Goal: Task Accomplishment & Management: Complete application form

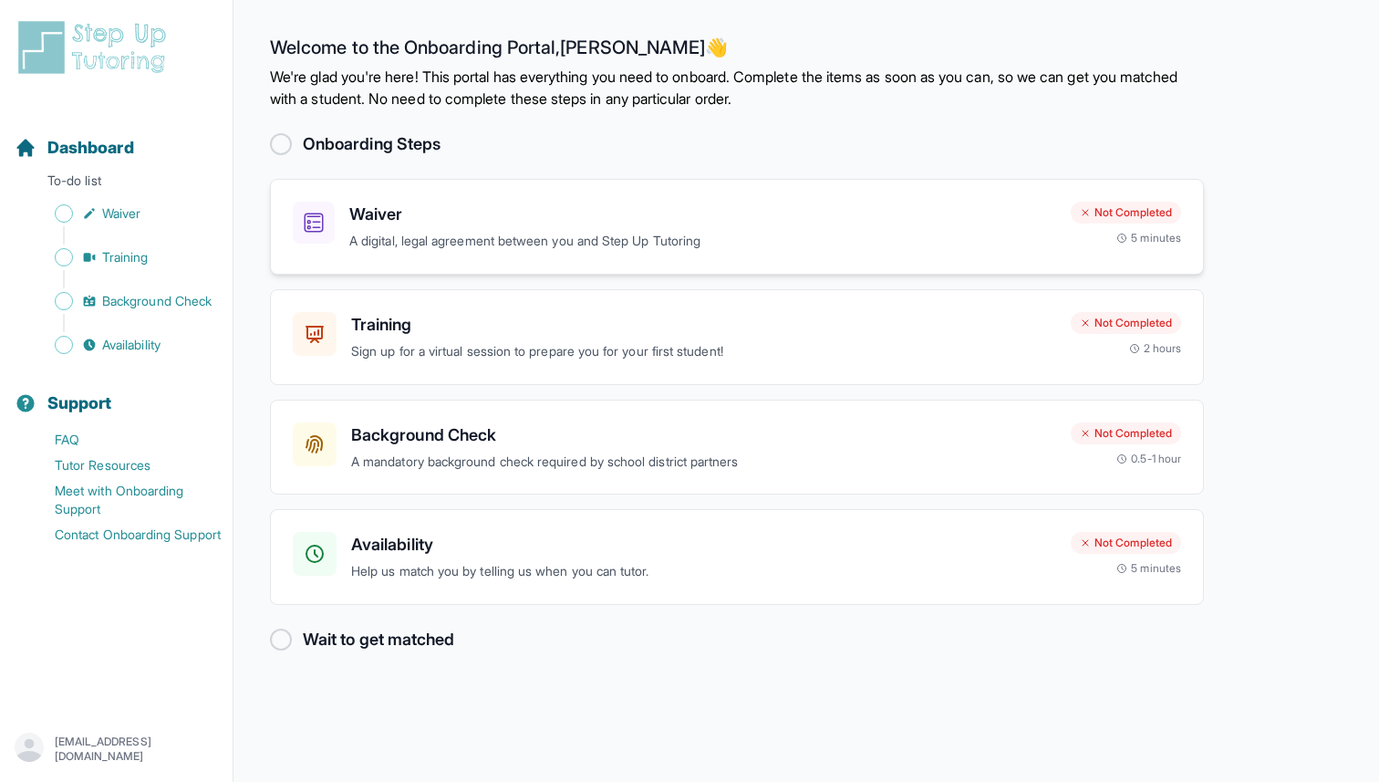
click at [864, 212] on h3 "Waiver" at bounding box center [702, 215] width 707 height 26
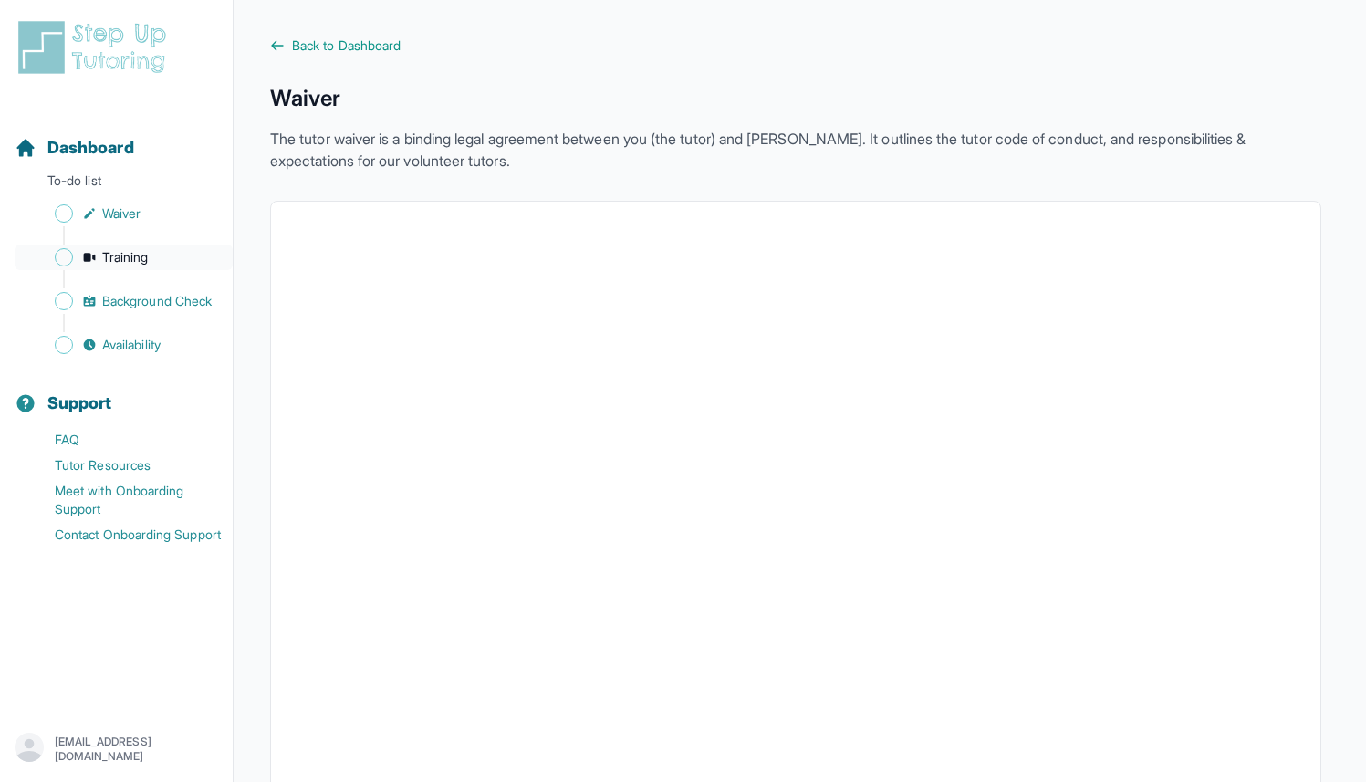
click at [122, 263] on span "Training" at bounding box center [125, 257] width 47 height 18
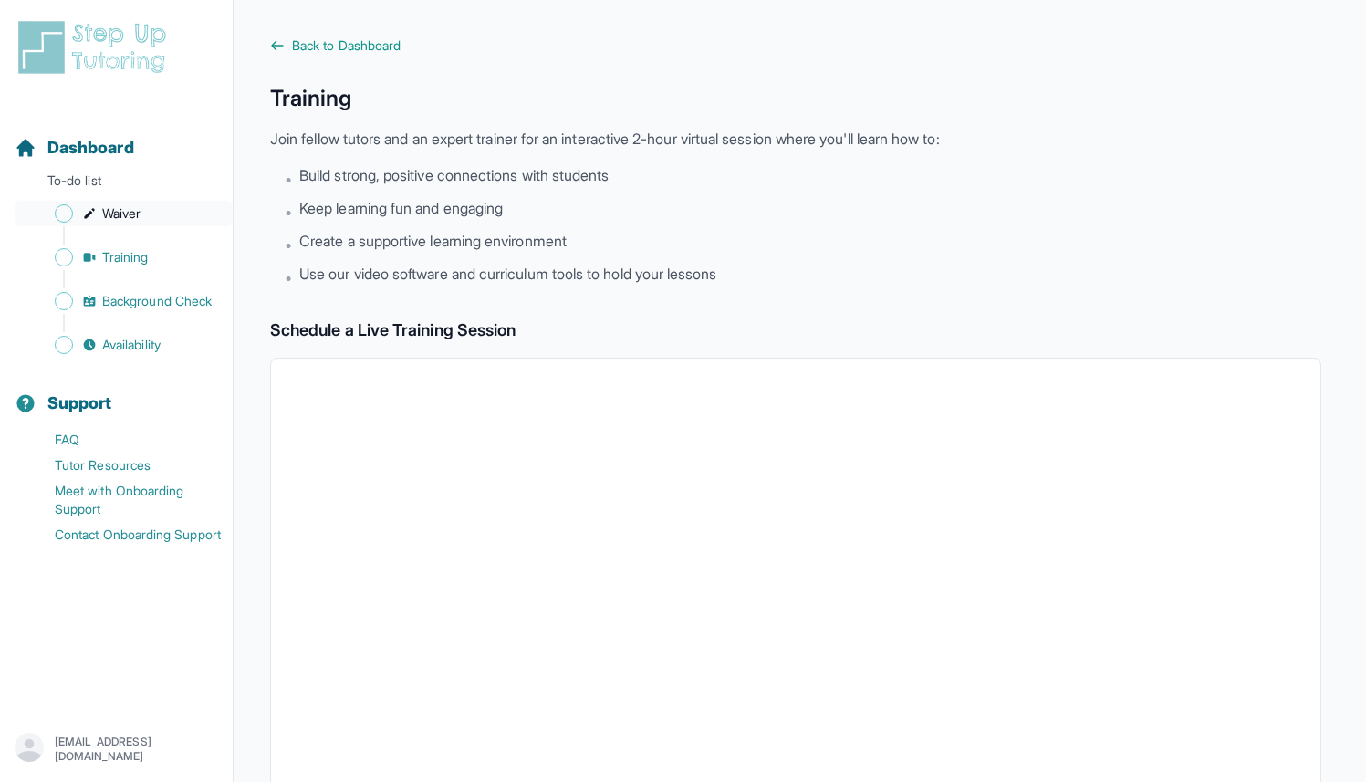
click at [135, 213] on span "Waiver" at bounding box center [121, 213] width 38 height 18
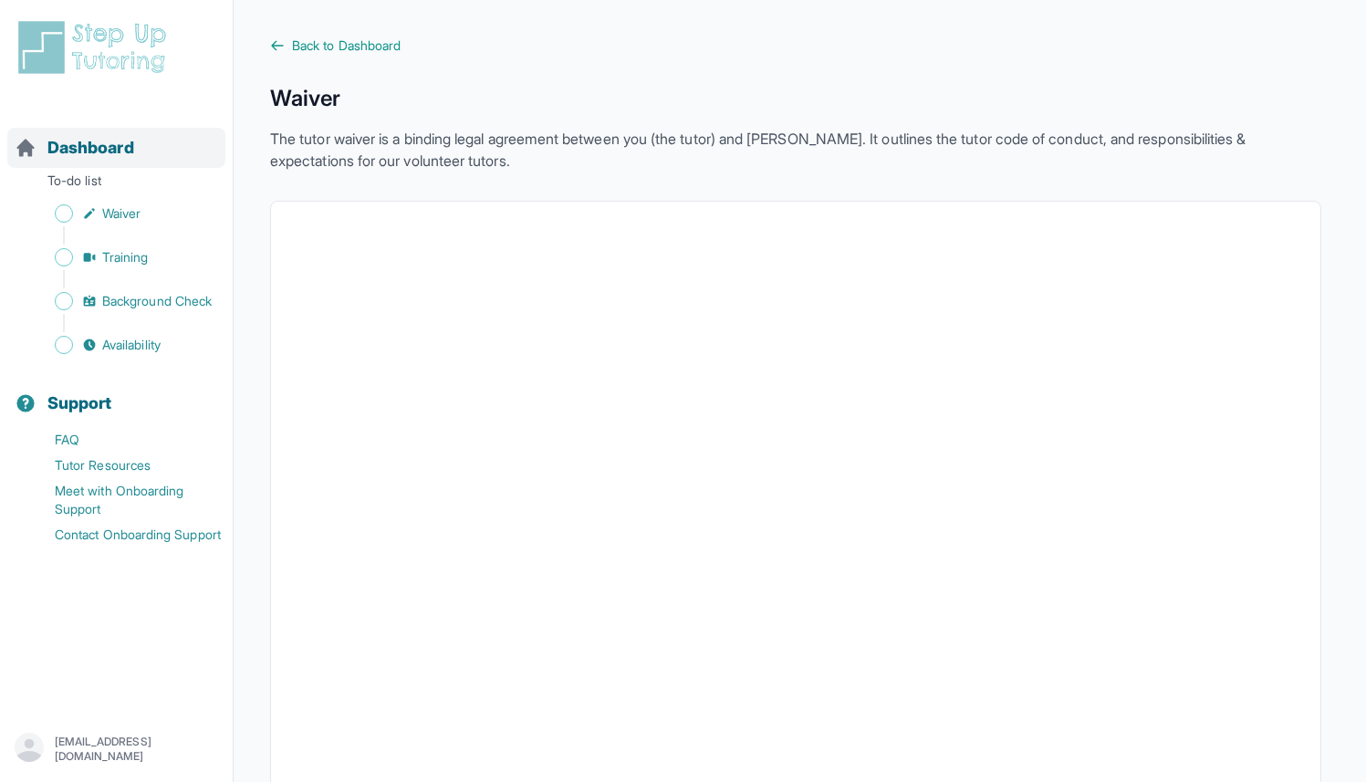
click at [66, 142] on span "Dashboard" at bounding box center [90, 148] width 87 height 26
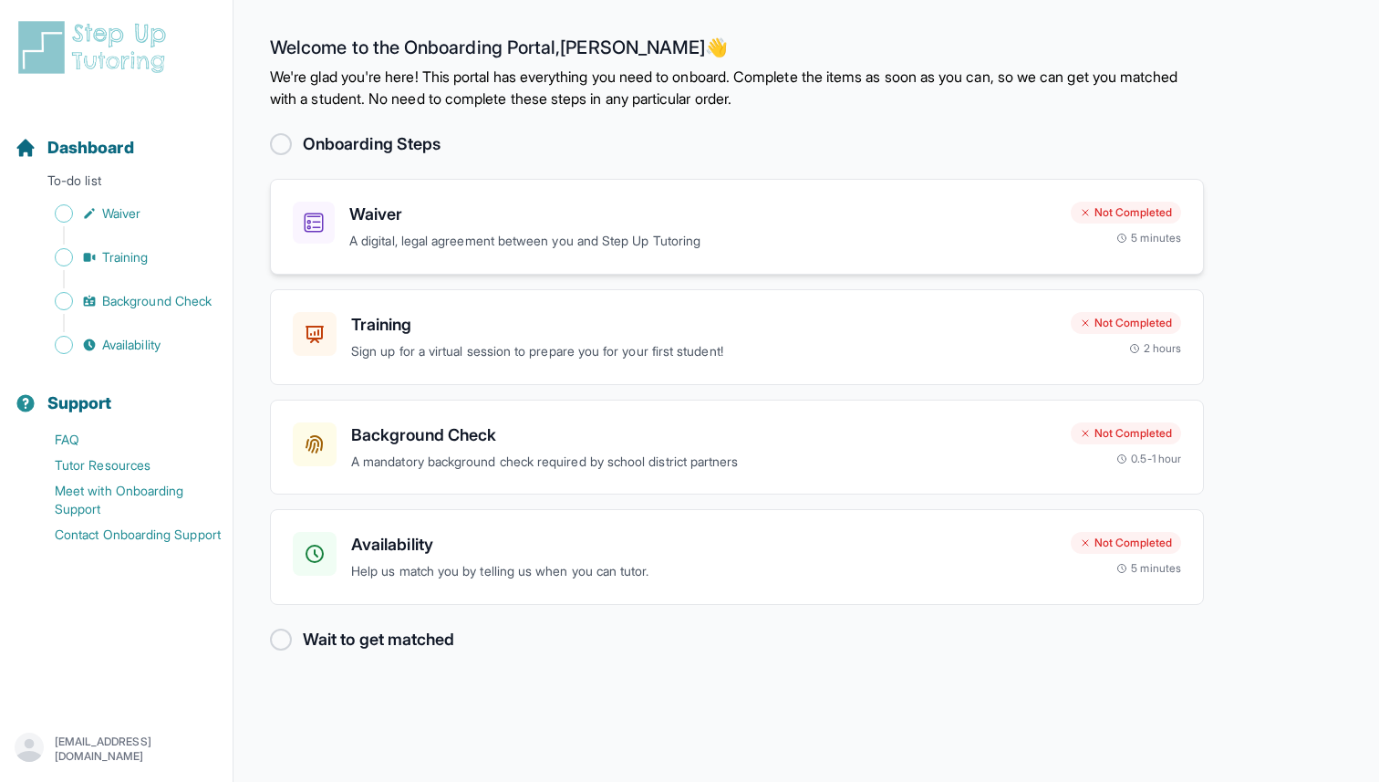
click at [573, 238] on p "A digital, legal agreement between you and Step Up Tutoring" at bounding box center [702, 241] width 707 height 21
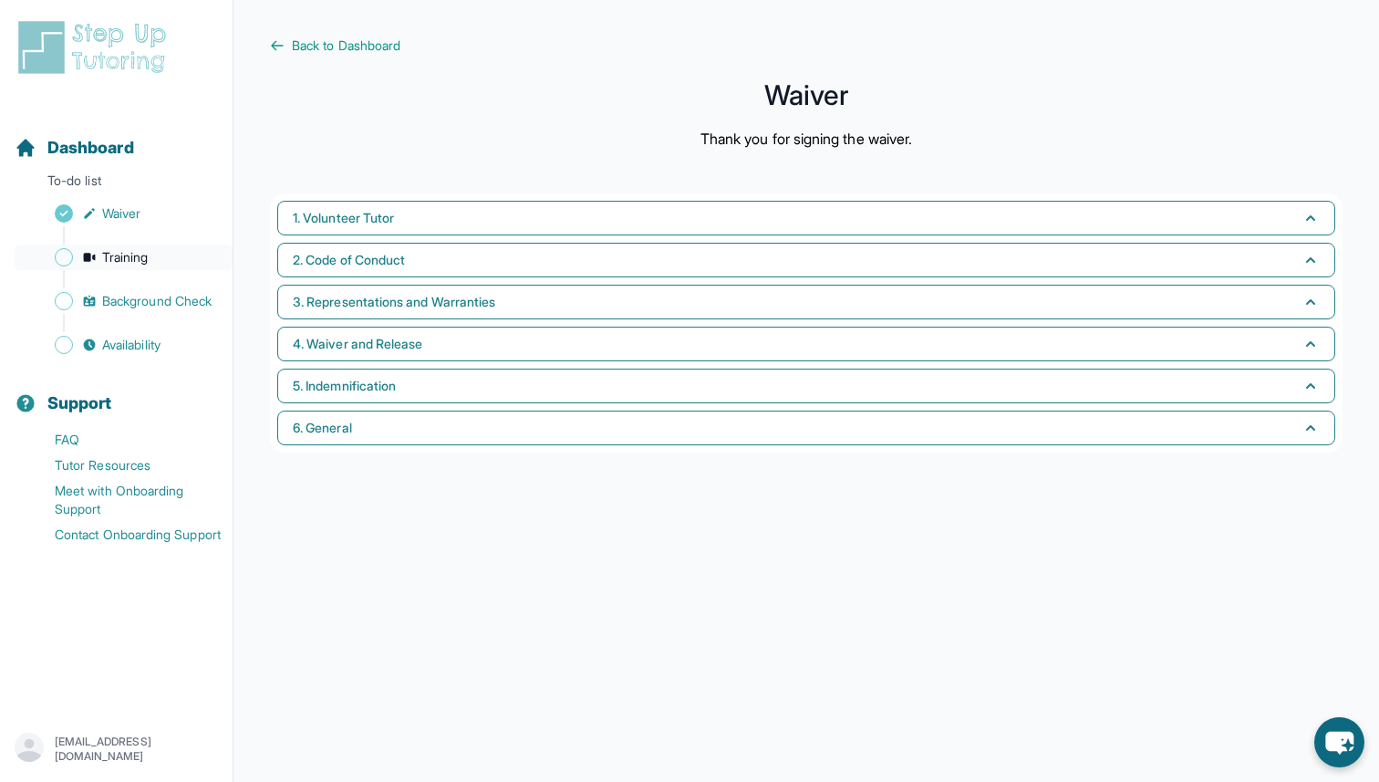
click at [131, 253] on span "Training" at bounding box center [125, 257] width 47 height 18
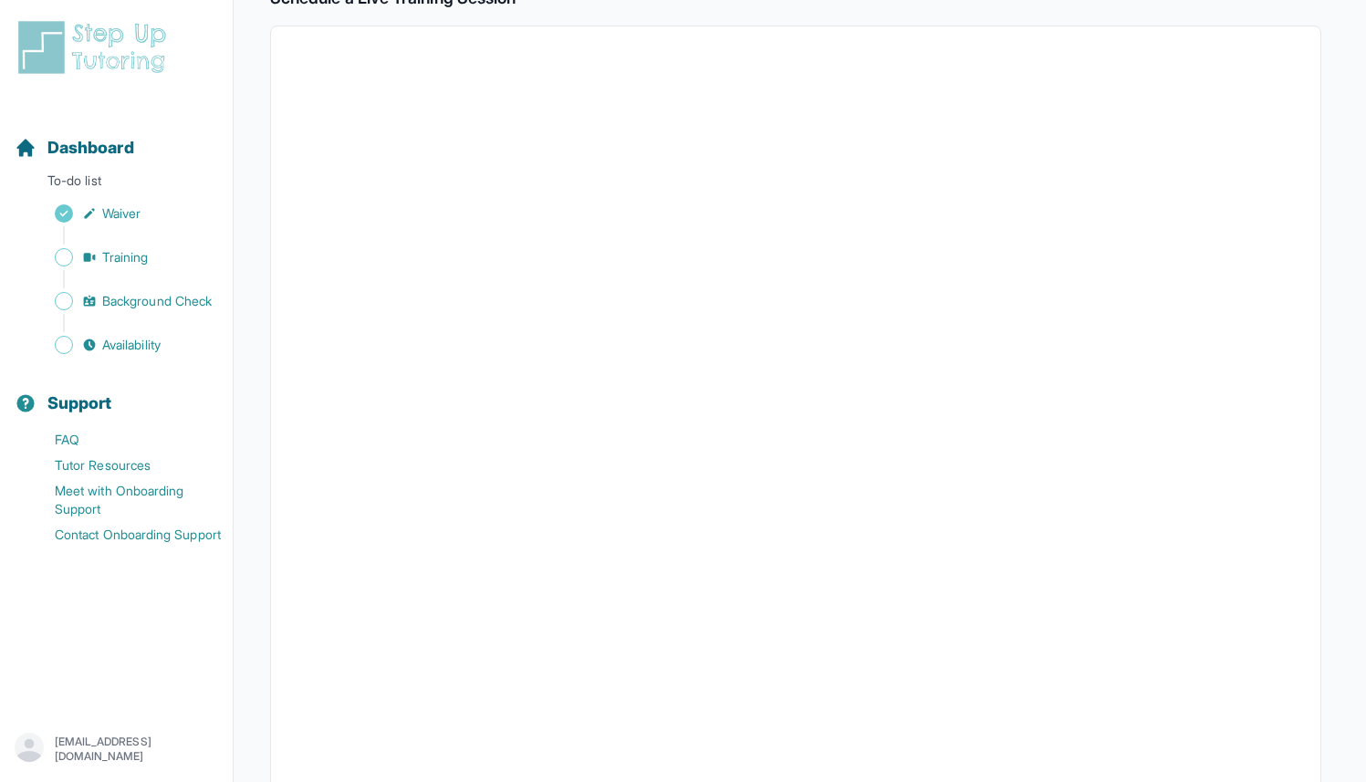
scroll to position [503, 0]
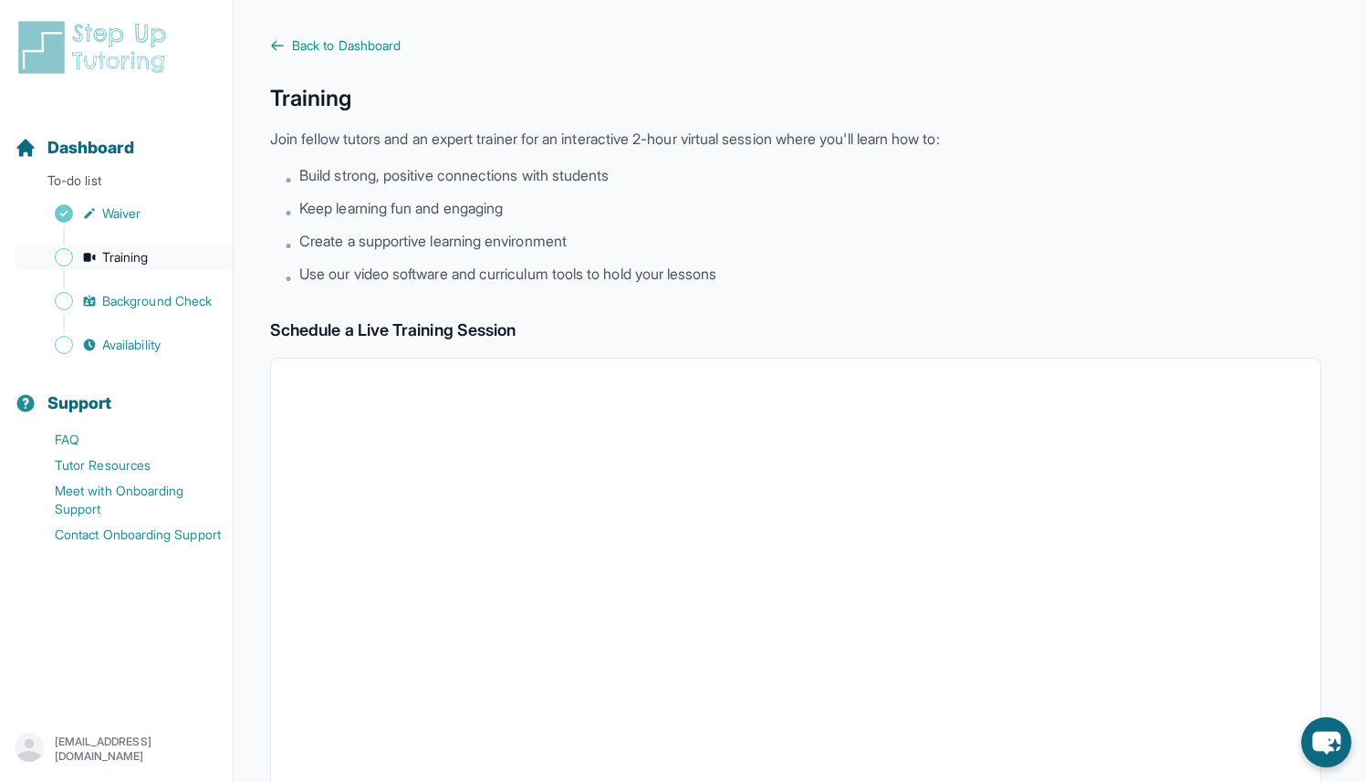
click at [85, 247] on link "Training" at bounding box center [124, 257] width 218 height 26
click at [86, 288] on link "Background Check" at bounding box center [124, 301] width 218 height 26
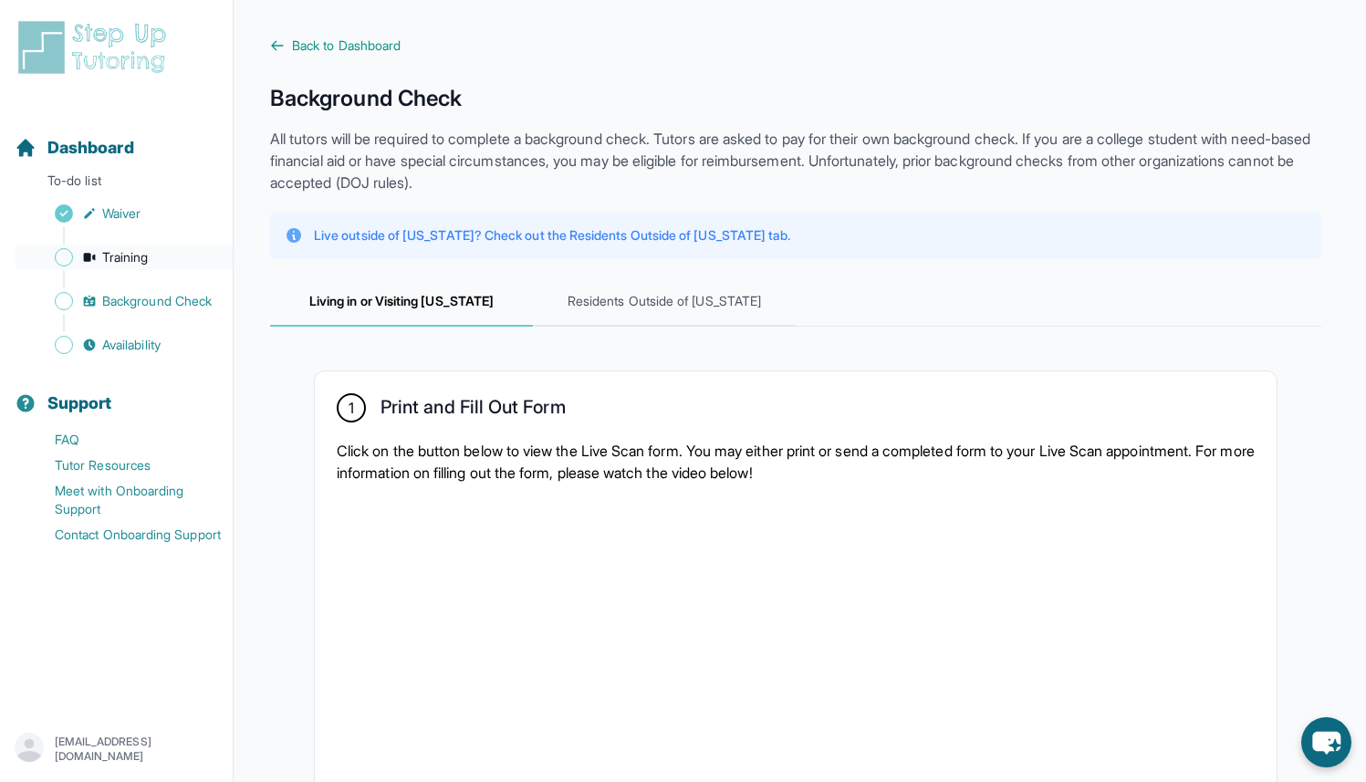
click at [103, 261] on span "Training" at bounding box center [125, 257] width 47 height 18
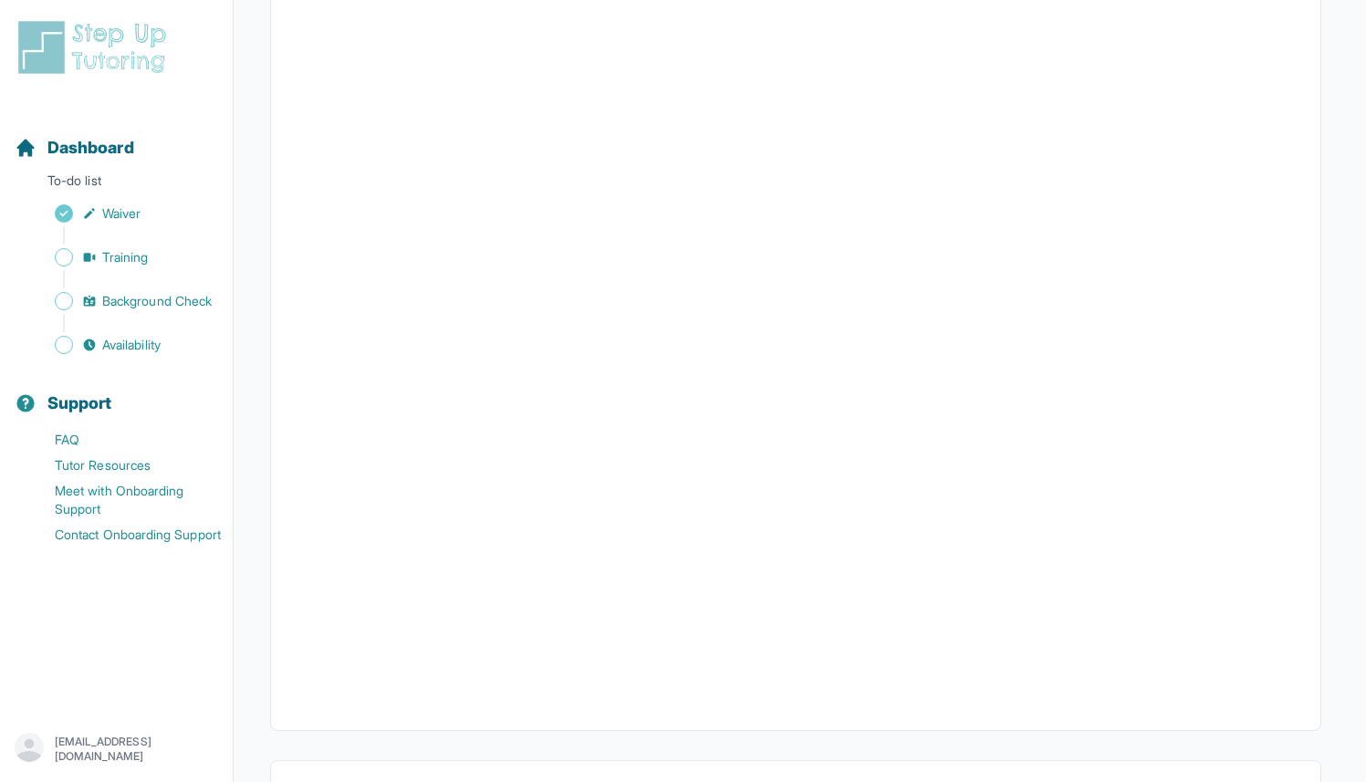
scroll to position [413, 0]
click at [84, 293] on link "Background Check" at bounding box center [124, 301] width 218 height 26
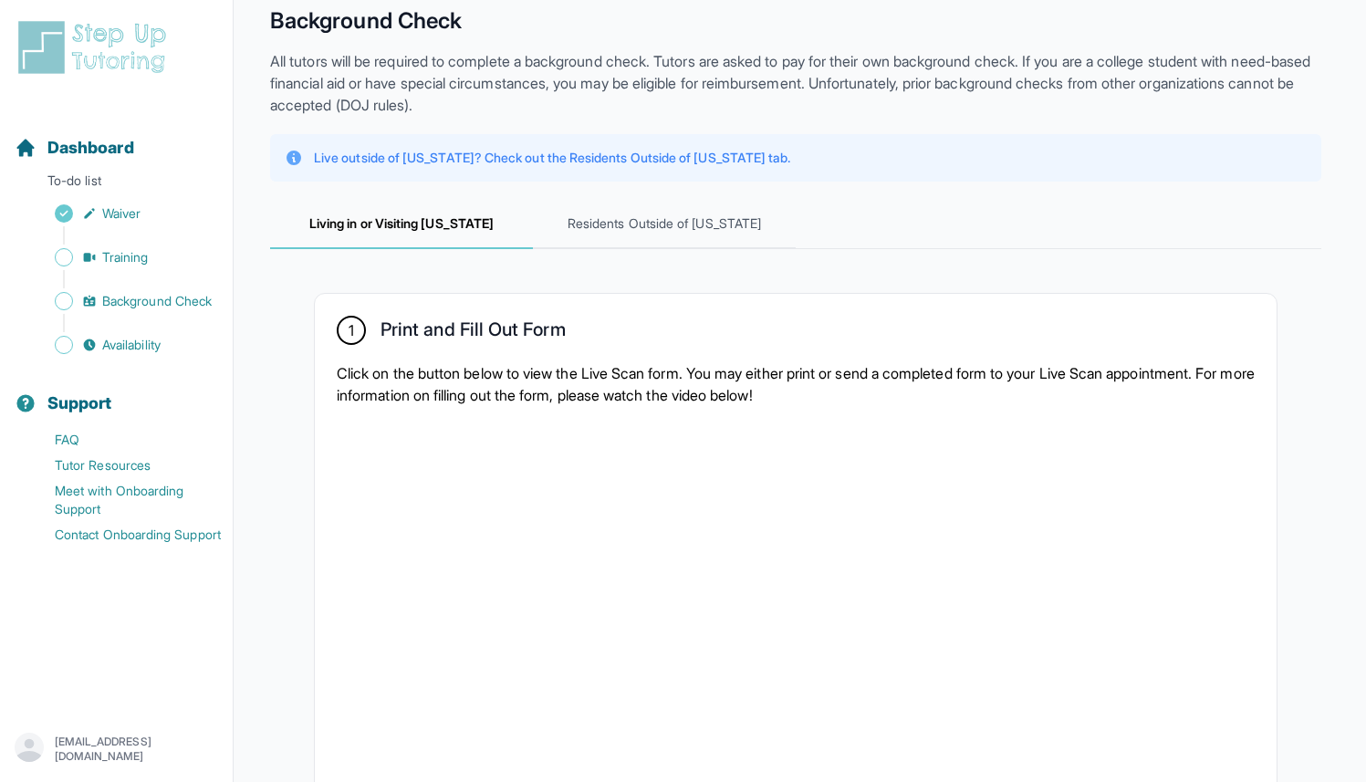
scroll to position [71, 0]
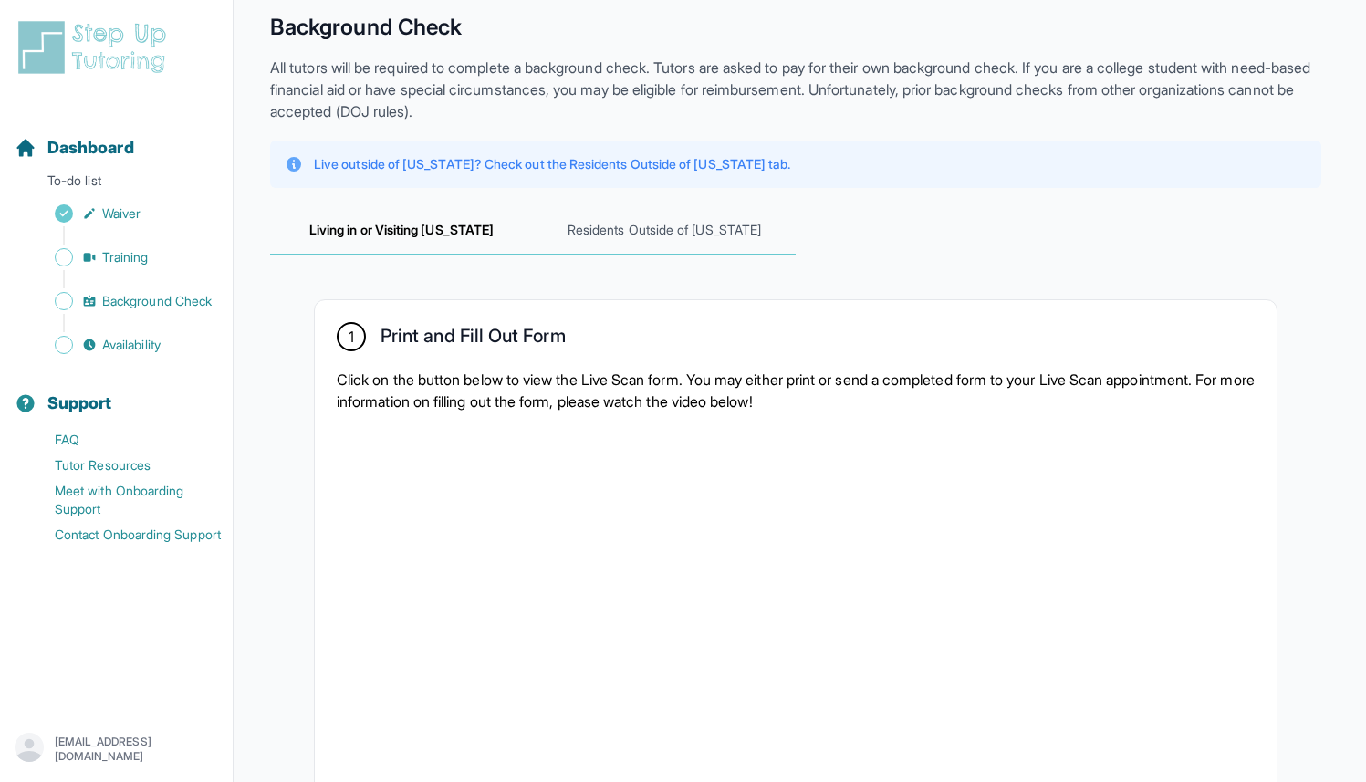
click at [672, 224] on span "Residents Outside of [US_STATE]" at bounding box center [664, 230] width 263 height 49
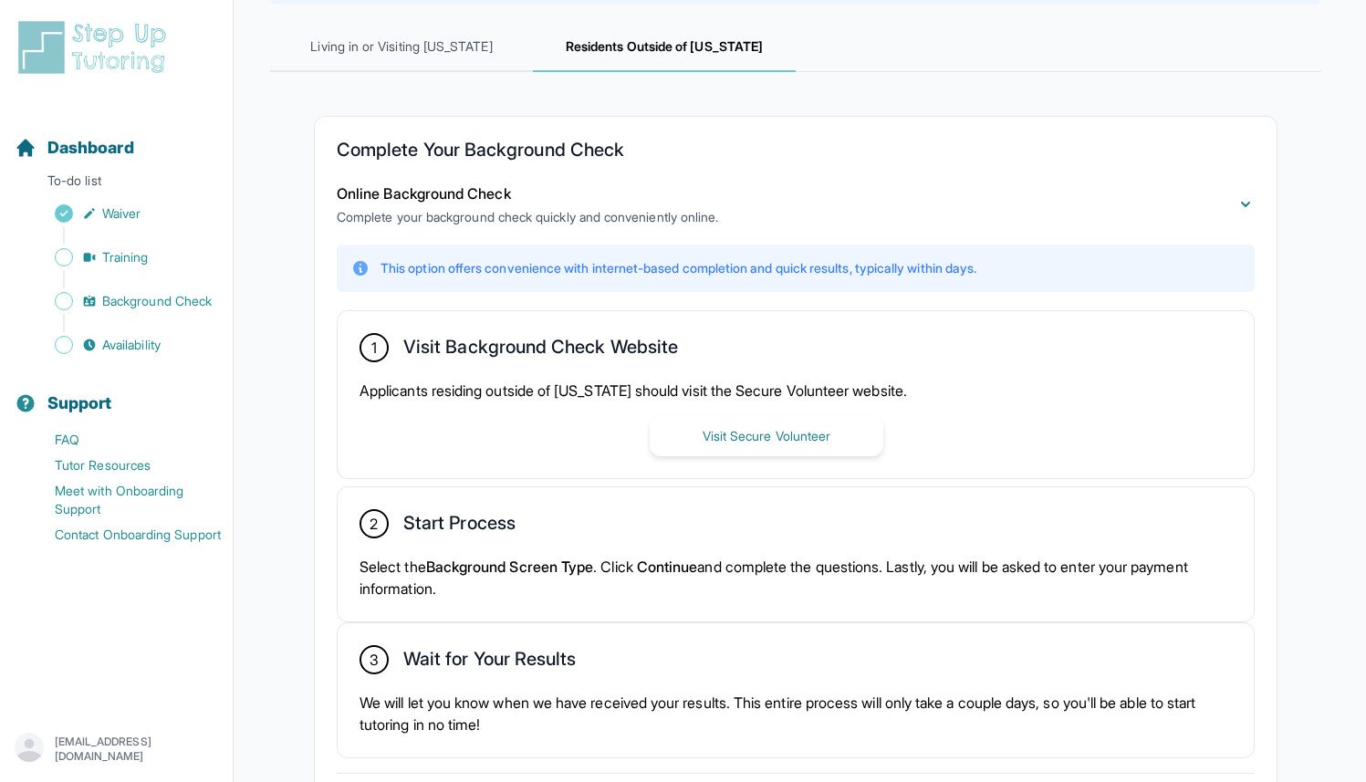
scroll to position [262, 0]
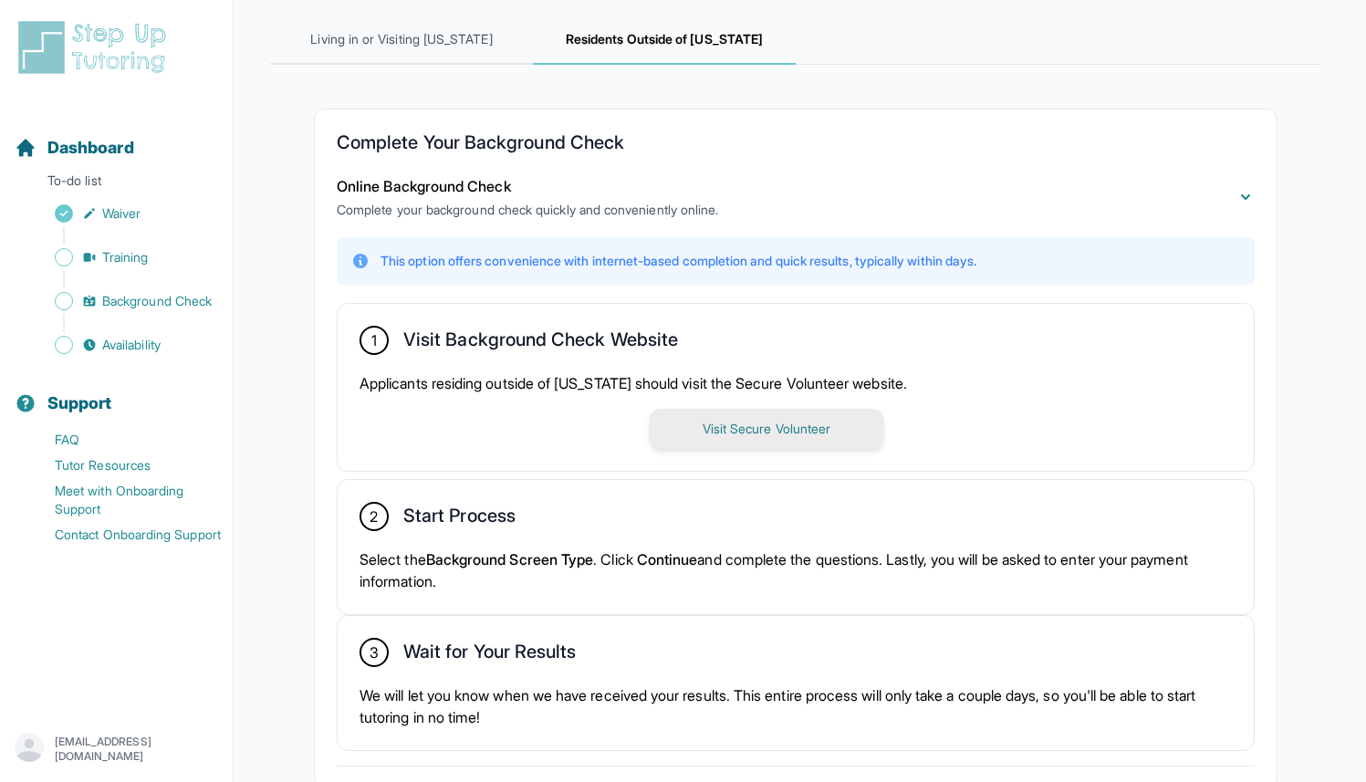
click at [717, 444] on button "Visit Secure Volunteer" at bounding box center [767, 429] width 234 height 40
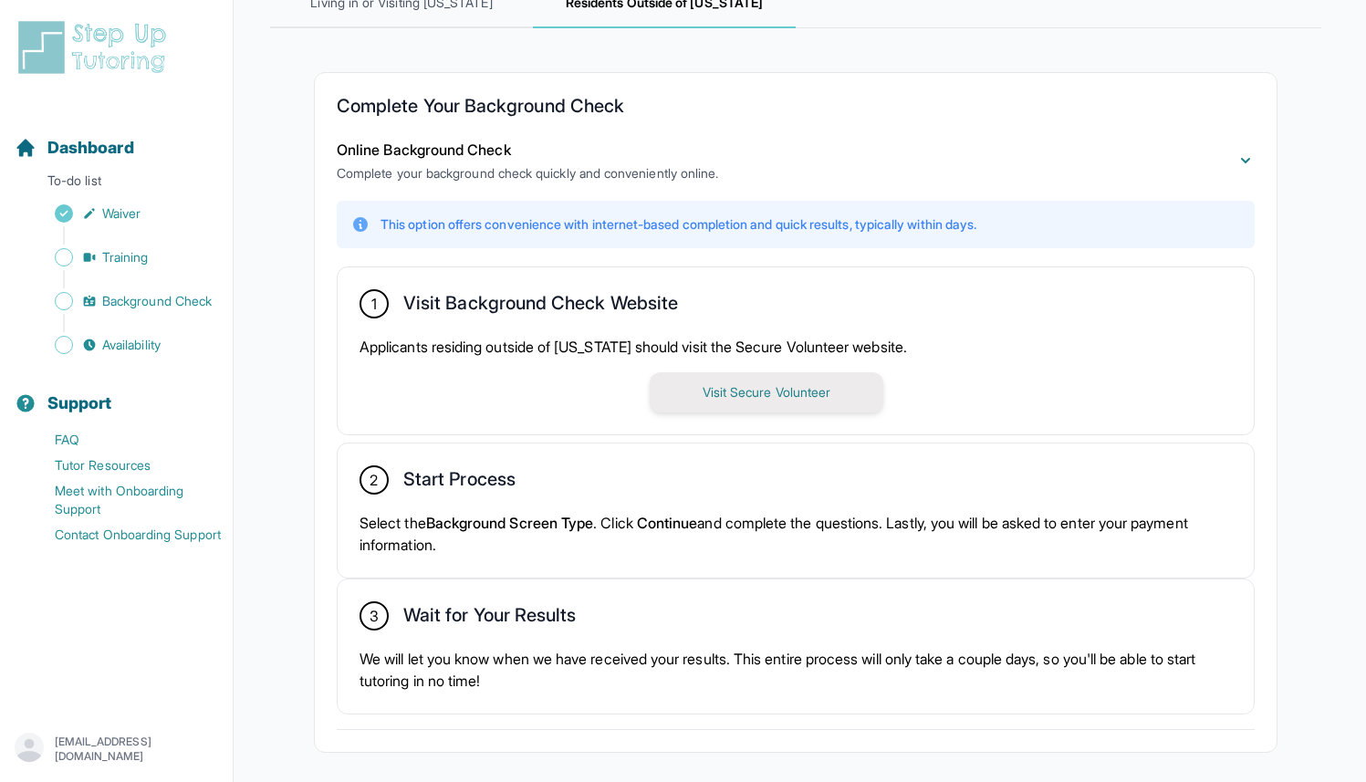
scroll to position [299, 0]
click at [170, 329] on div "Sidebar" at bounding box center [120, 323] width 211 height 18
click at [153, 348] on span "Availability" at bounding box center [131, 345] width 58 height 18
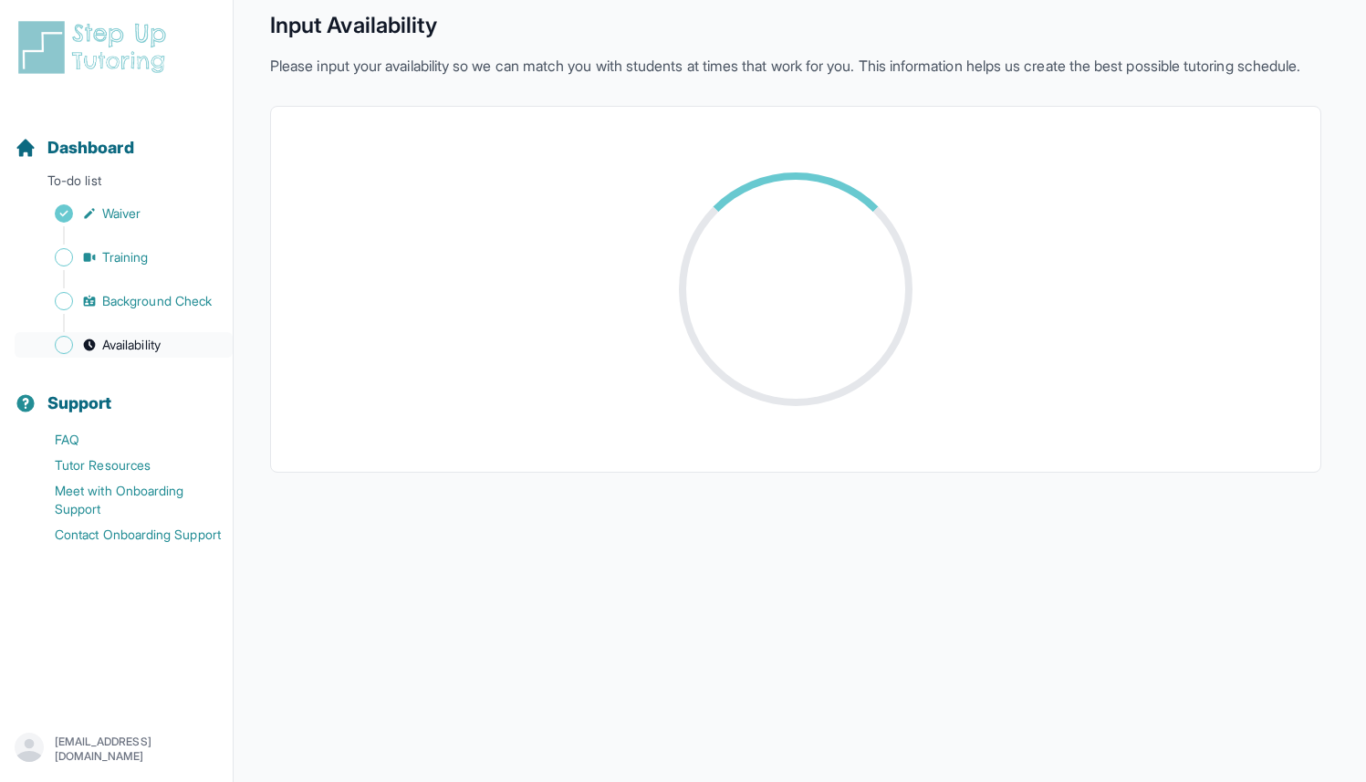
scroll to position [278, 0]
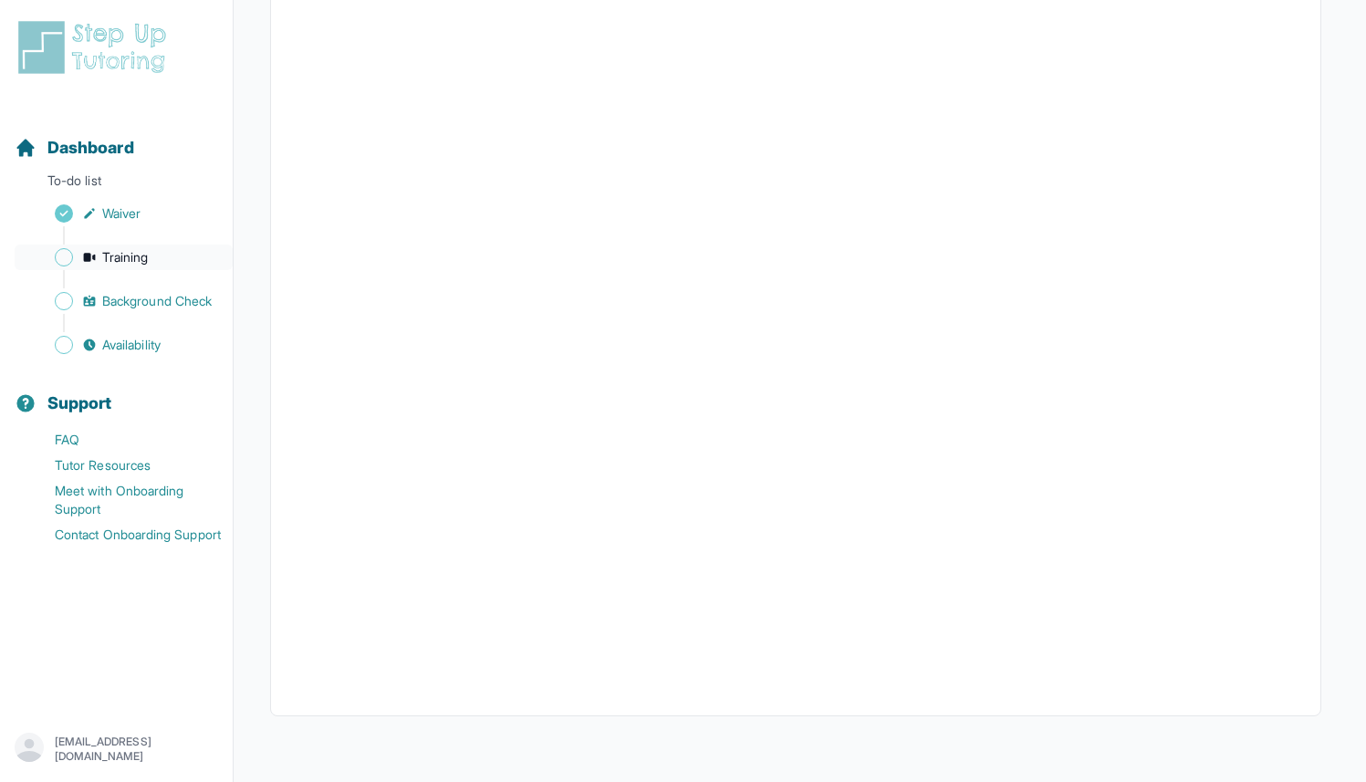
click at [153, 265] on link "Training" at bounding box center [124, 257] width 218 height 26
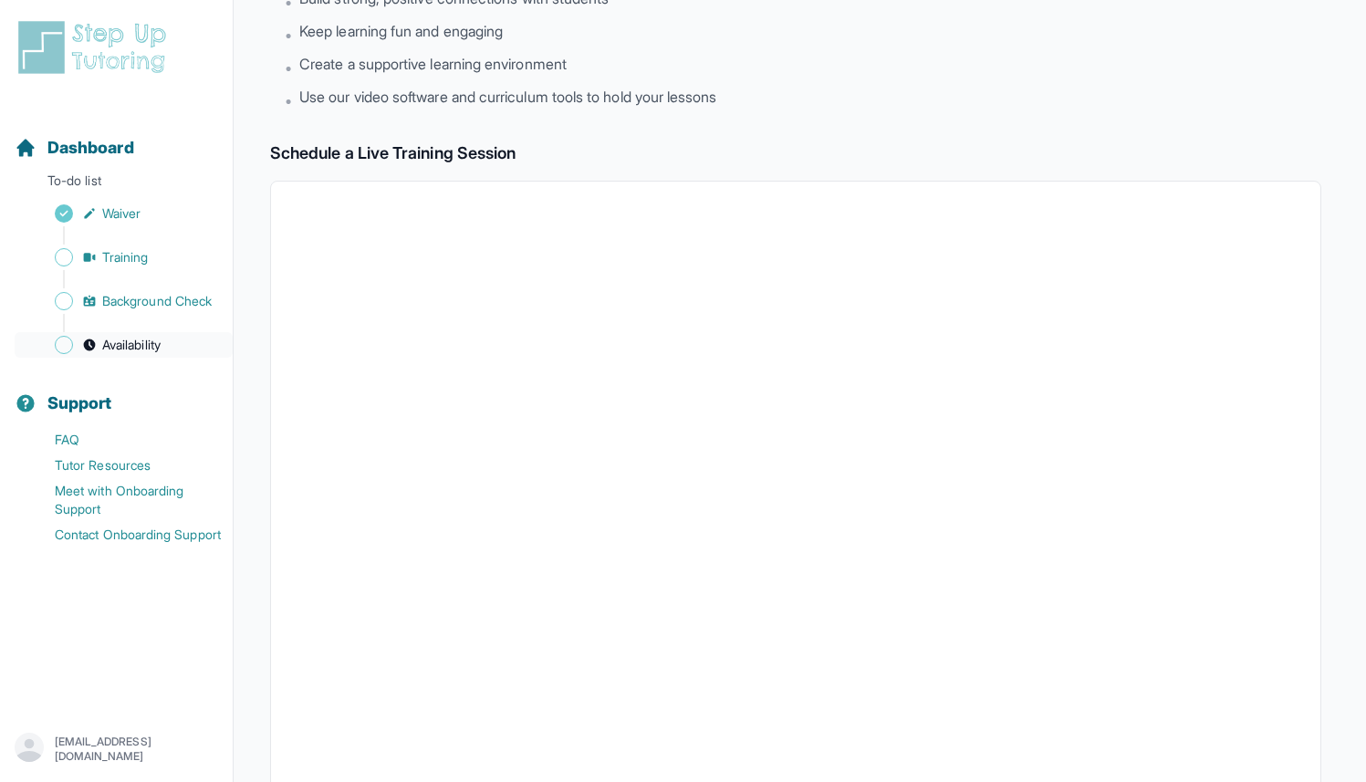
click at [130, 336] on span "Availability" at bounding box center [131, 345] width 58 height 18
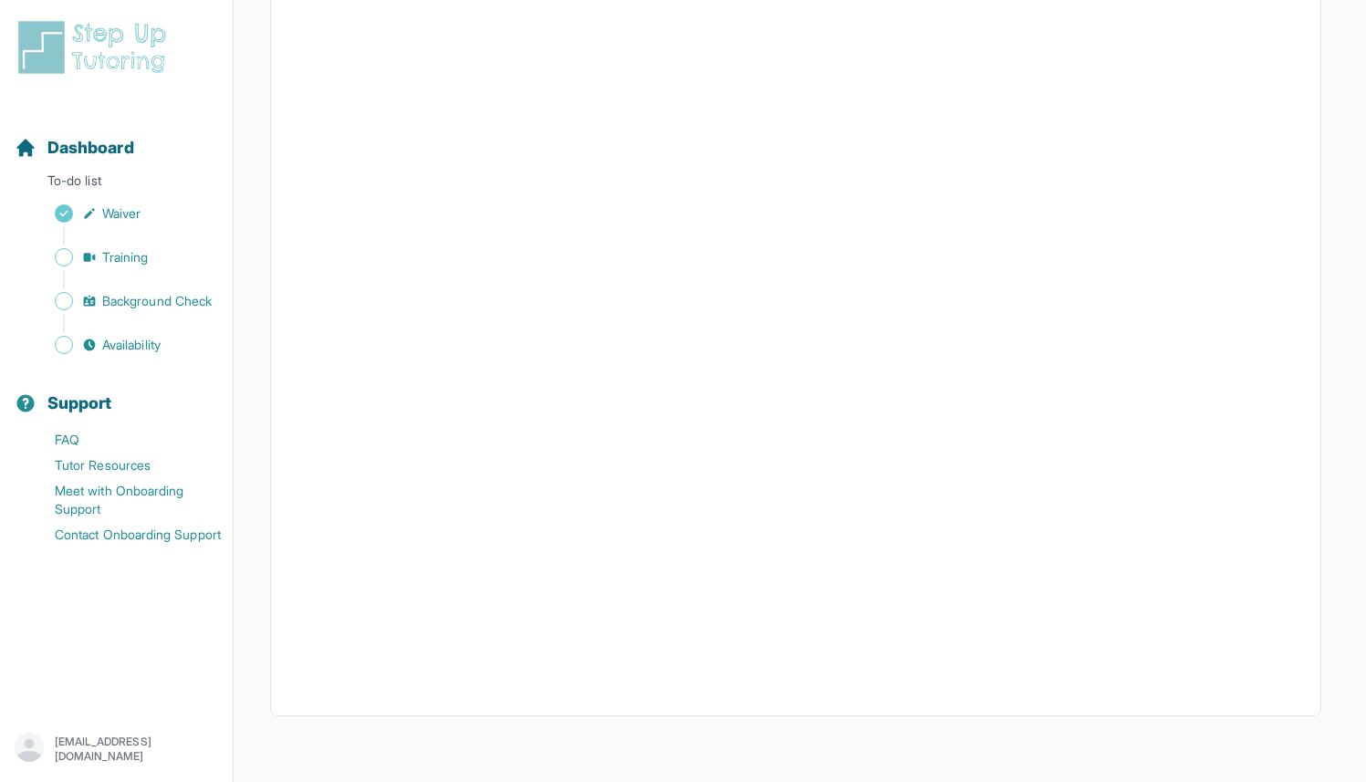
scroll to position [278, 0]
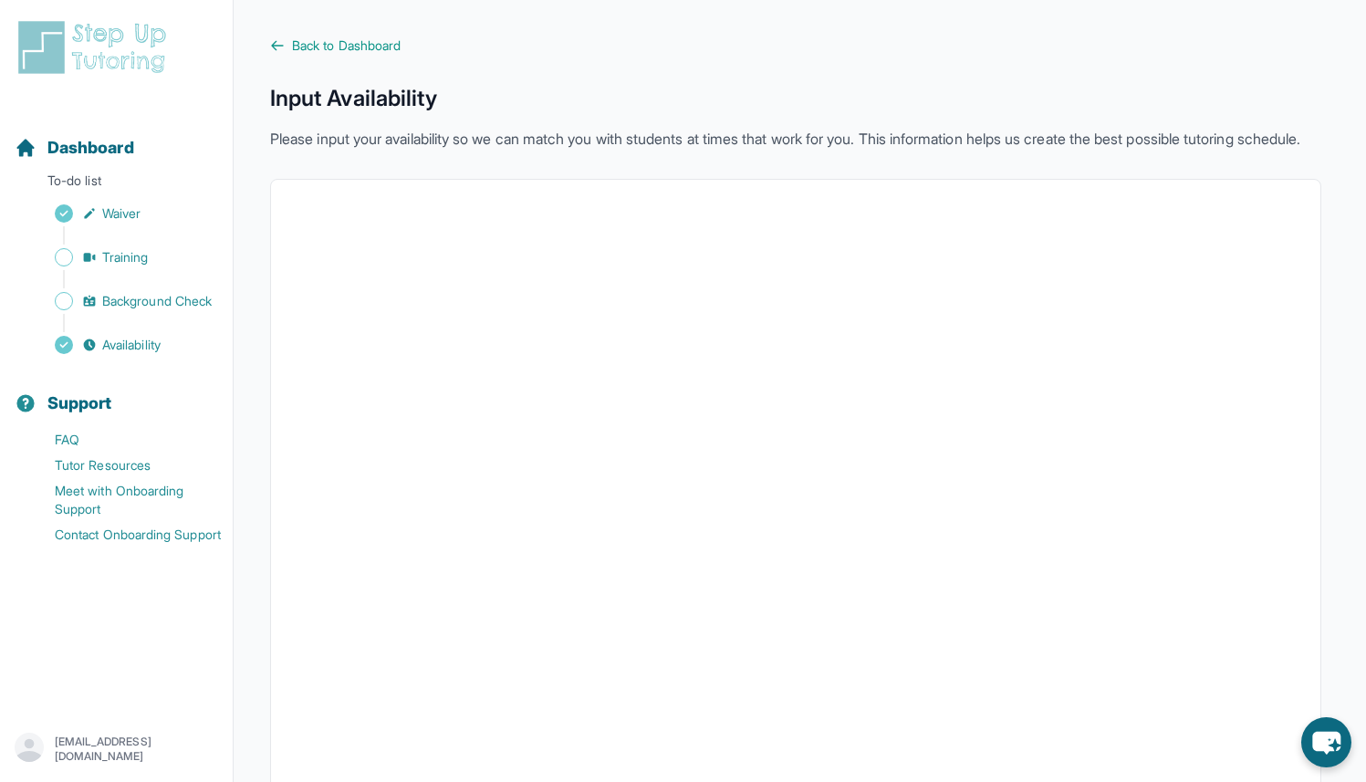
click at [113, 280] on div "Sidebar" at bounding box center [120, 279] width 211 height 18
click at [113, 296] on span "Background Check" at bounding box center [156, 301] width 109 height 18
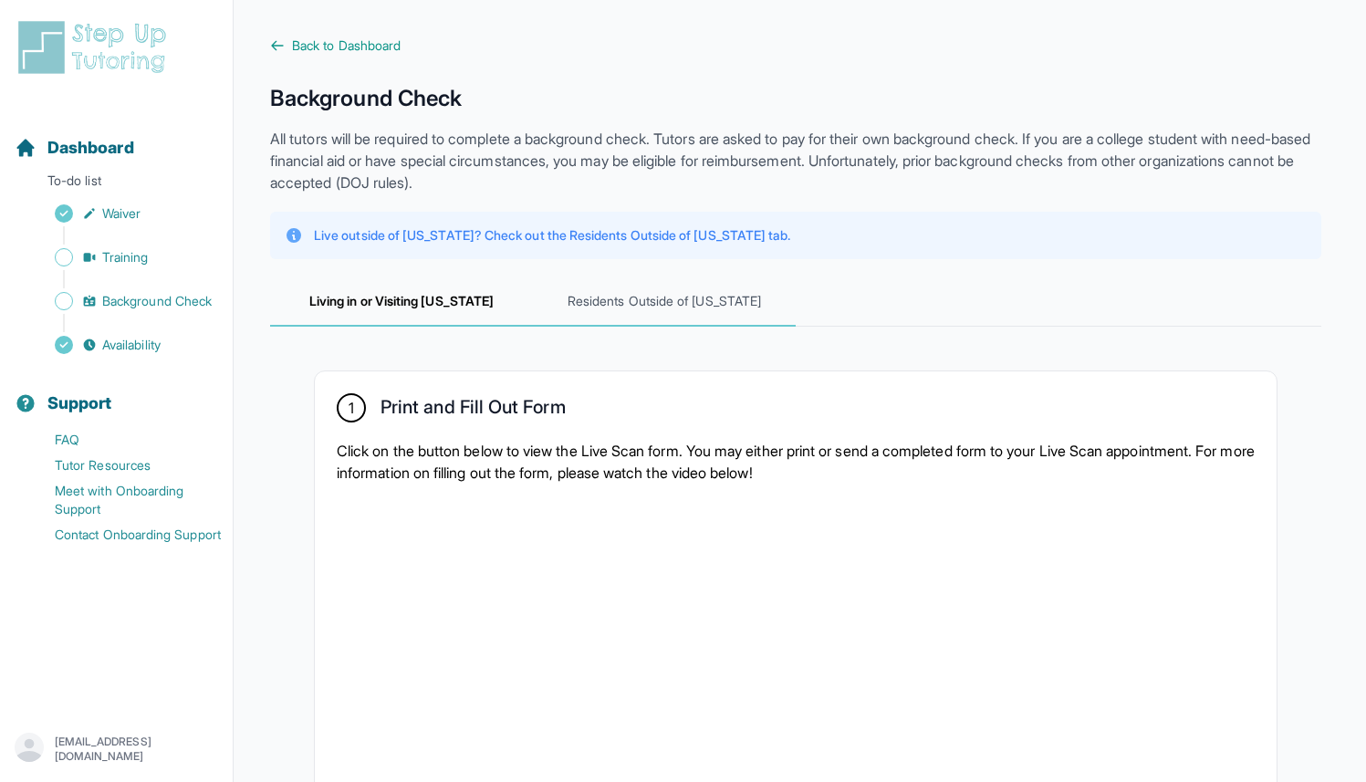
click at [644, 313] on span "Residents Outside of [US_STATE]" at bounding box center [664, 301] width 263 height 49
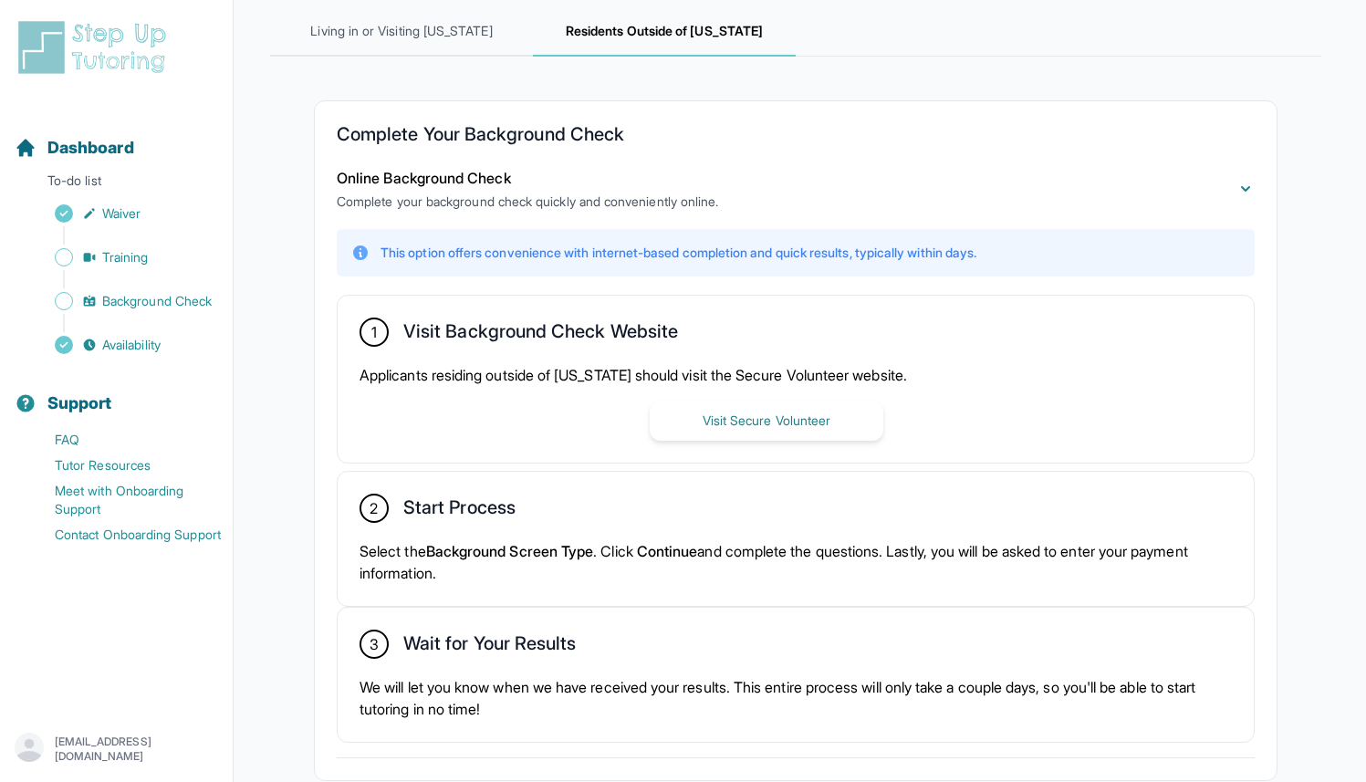
scroll to position [377, 0]
